Goal: Task Accomplishment & Management: Use online tool/utility

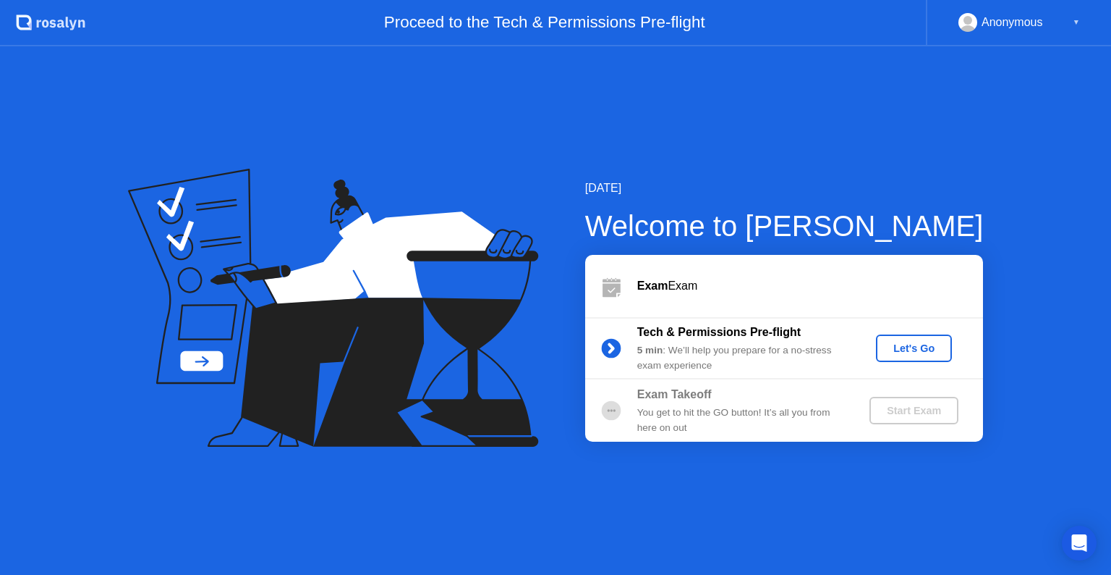
click at [920, 357] on button "Let's Go" at bounding box center [914, 347] width 76 height 27
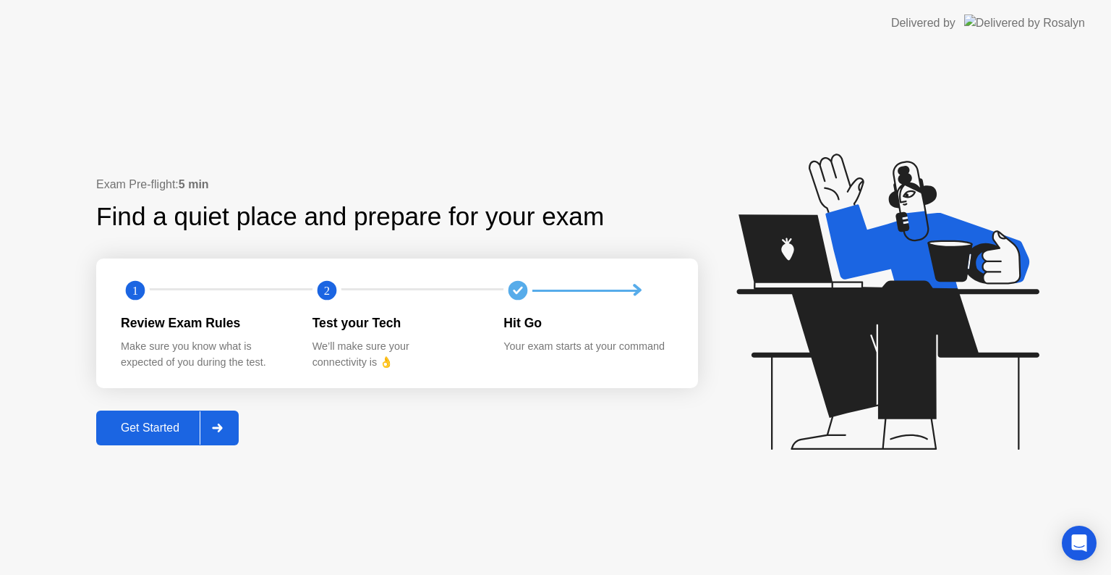
click at [239, 421] on button "Get Started" at bounding box center [167, 427] width 143 height 35
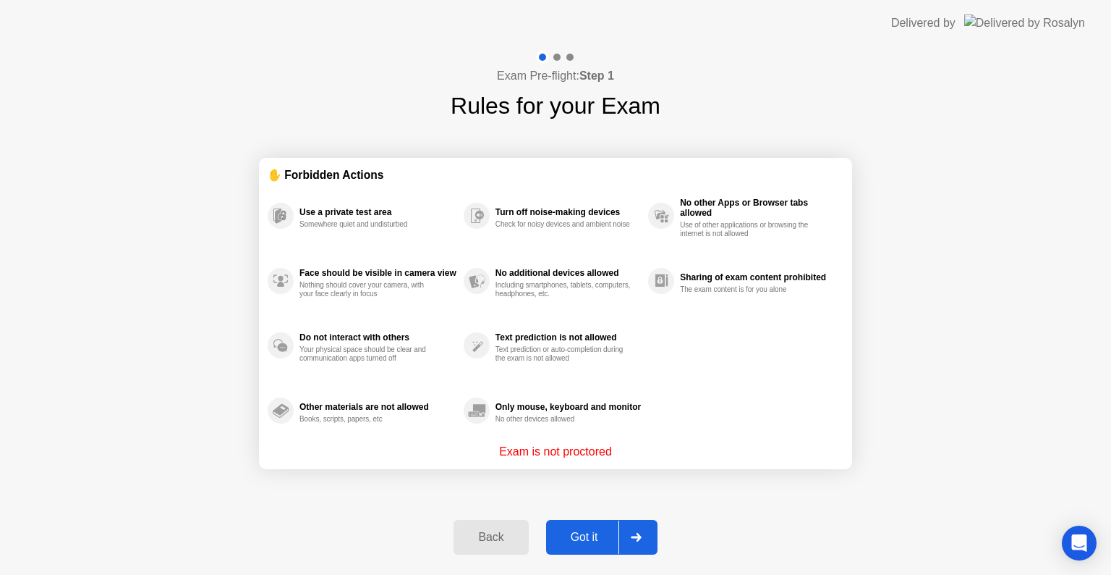
click at [639, 550] on div at bounding box center [636, 536] width 35 height 33
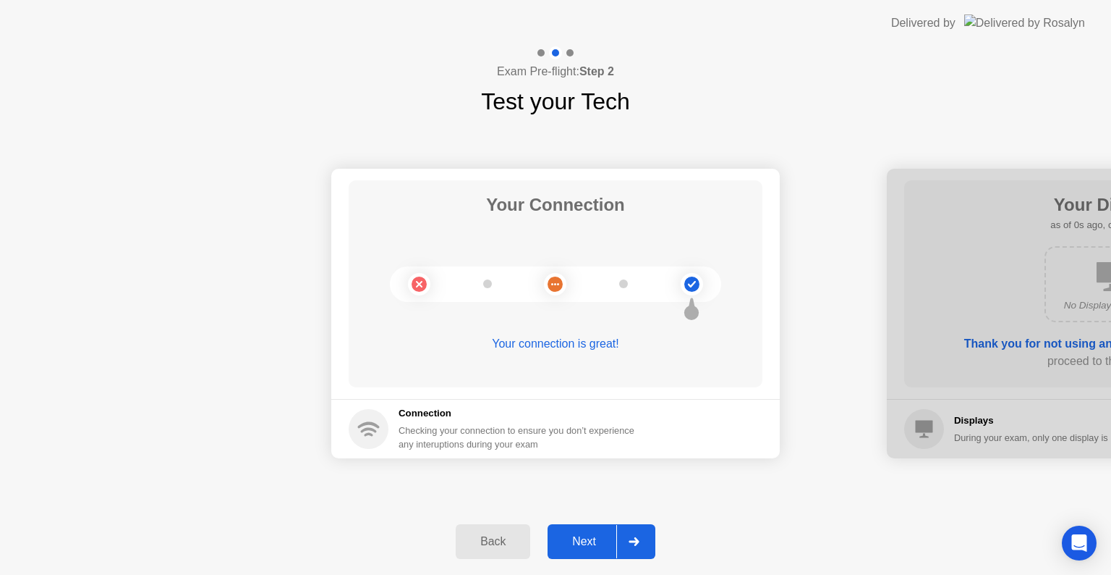
click at [630, 535] on div at bounding box center [634, 541] width 35 height 33
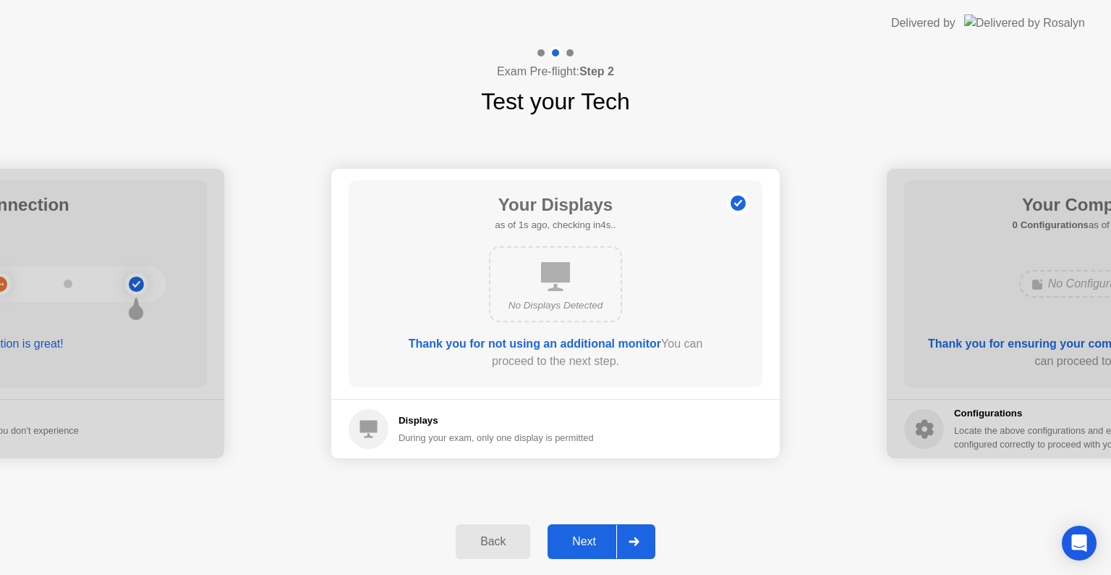
click at [637, 550] on div at bounding box center [634, 541] width 35 height 33
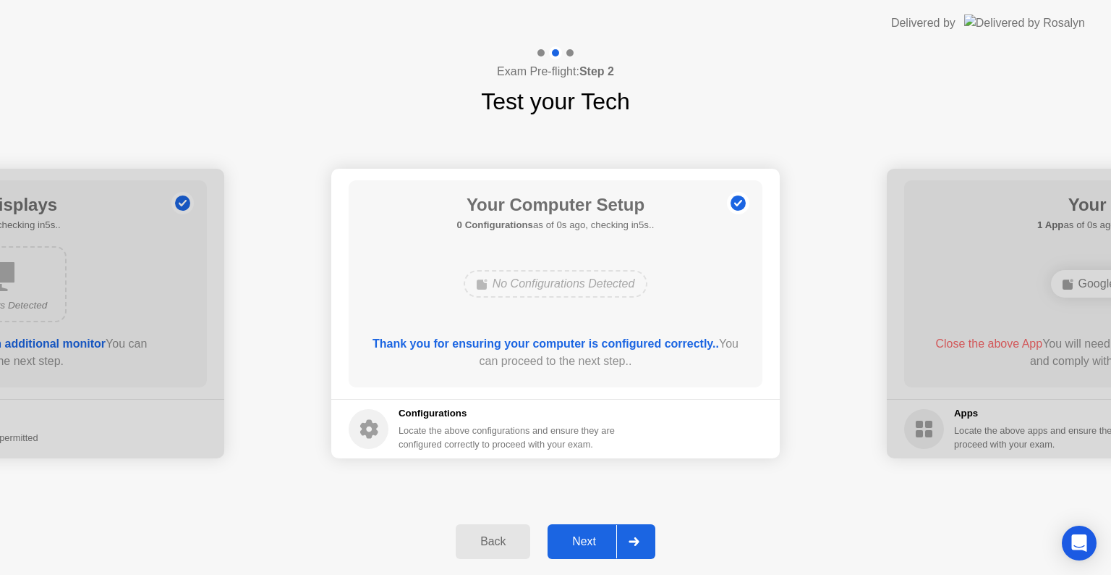
click at [635, 548] on div at bounding box center [634, 541] width 35 height 33
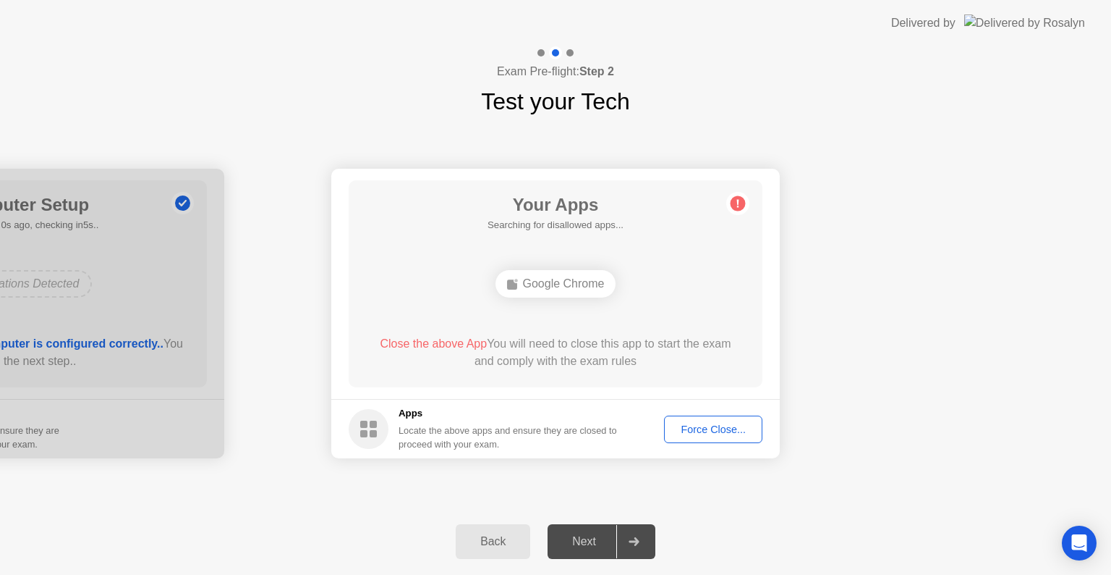
click at [698, 425] on div "Force Close..." at bounding box center [713, 429] width 88 height 12
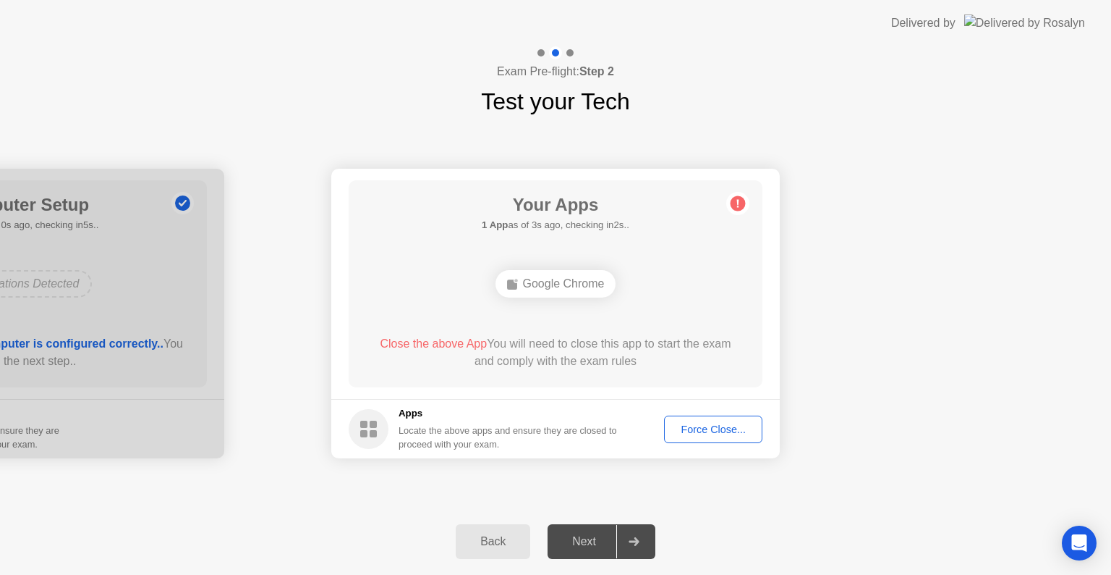
click at [639, 535] on div at bounding box center [634, 541] width 35 height 33
click at [749, 425] on div "Force Close..." at bounding box center [713, 429] width 88 height 12
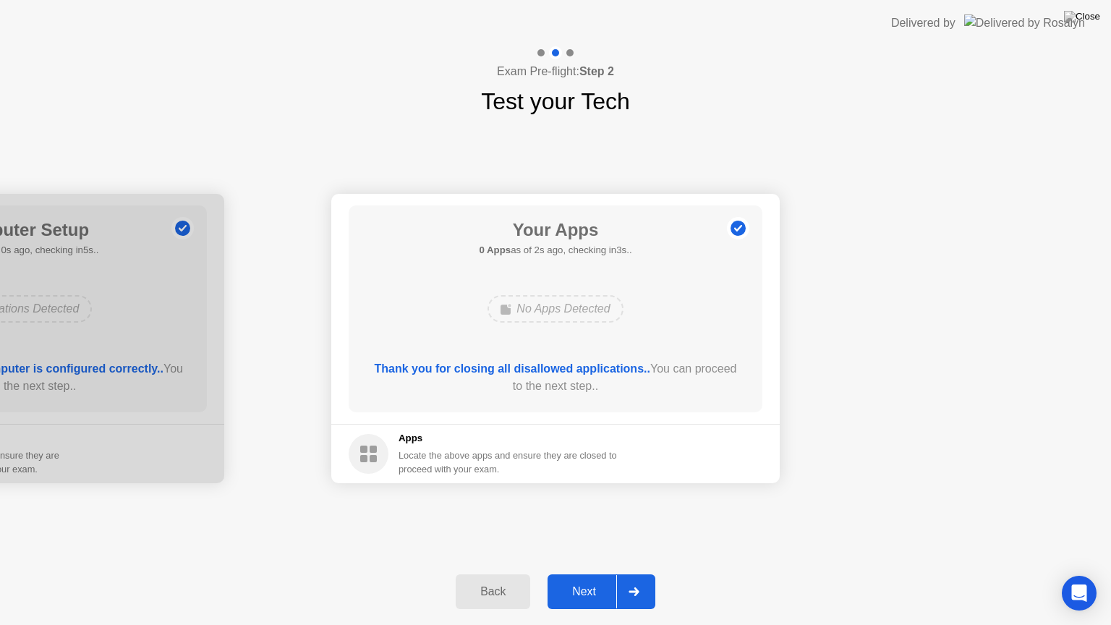
click at [612, 574] on div "Next" at bounding box center [584, 591] width 64 height 13
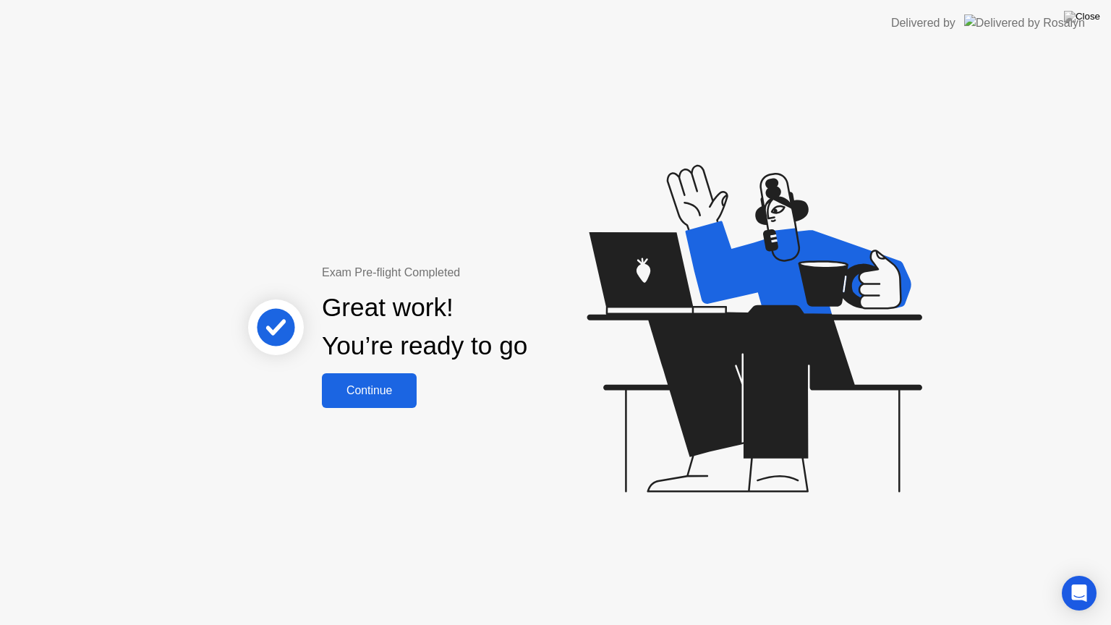
click at [369, 395] on div "Continue" at bounding box center [369, 390] width 86 height 13
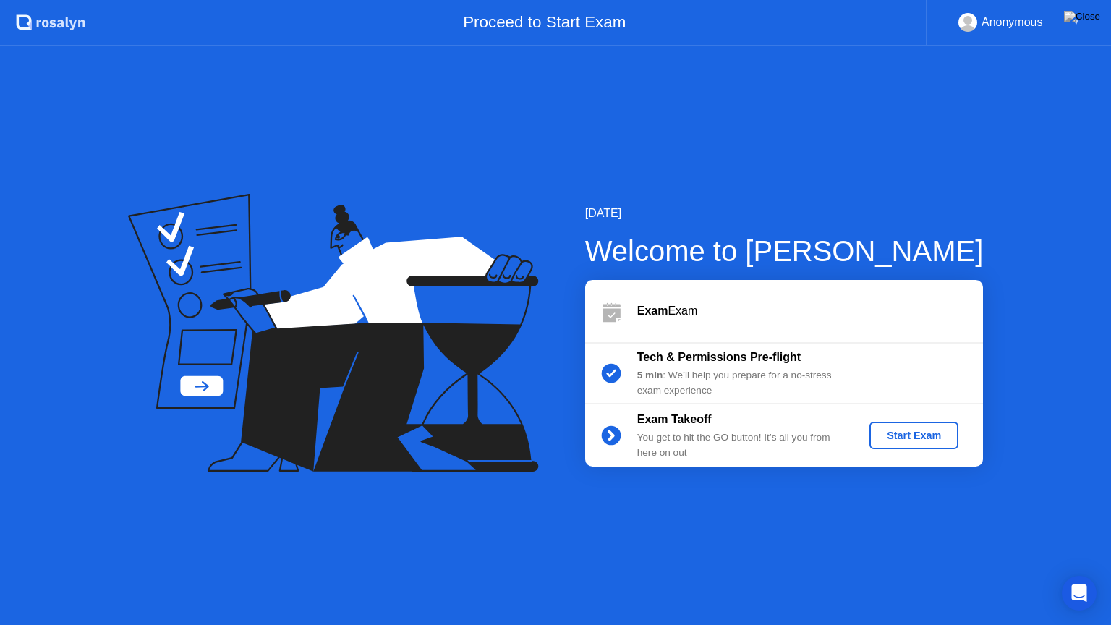
click at [923, 441] on div "Start Exam" at bounding box center [914, 436] width 77 height 12
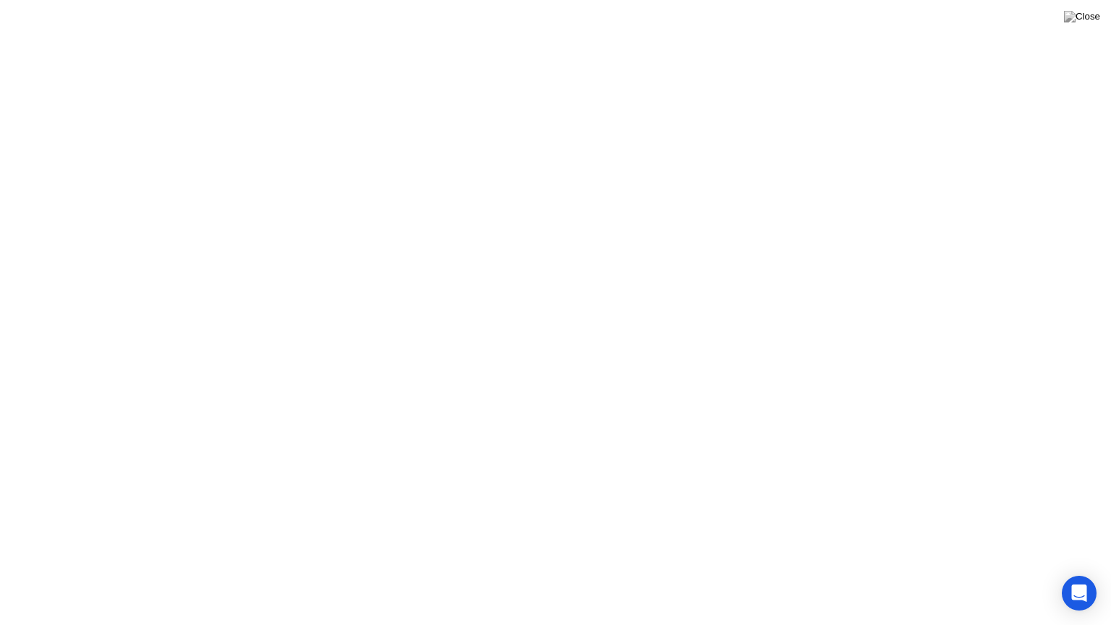
click div
click div "End Proctoring Session"
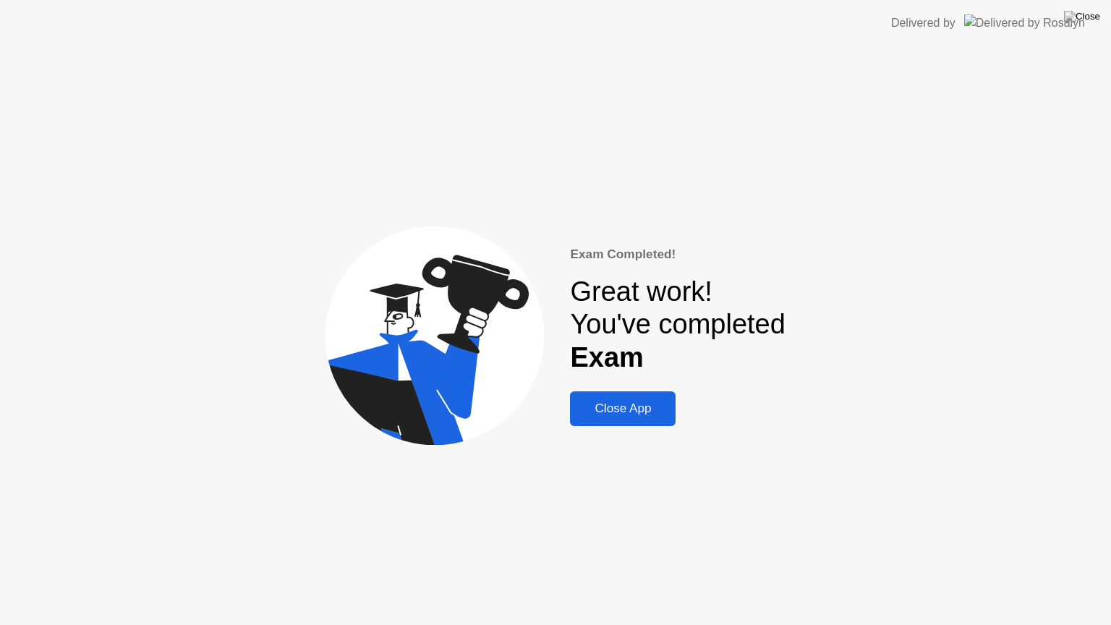
click at [650, 428] on div "Exam Completed! Great work! You've completed Exam Close App" at bounding box center [555, 335] width 1111 height 579
click at [645, 416] on div "Close App" at bounding box center [623, 409] width 97 height 14
